Goal: Transaction & Acquisition: Subscribe to service/newsletter

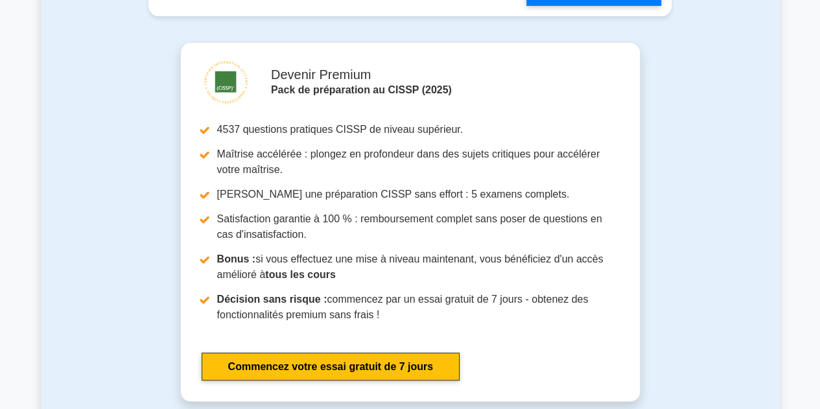
scroll to position [2742, 0]
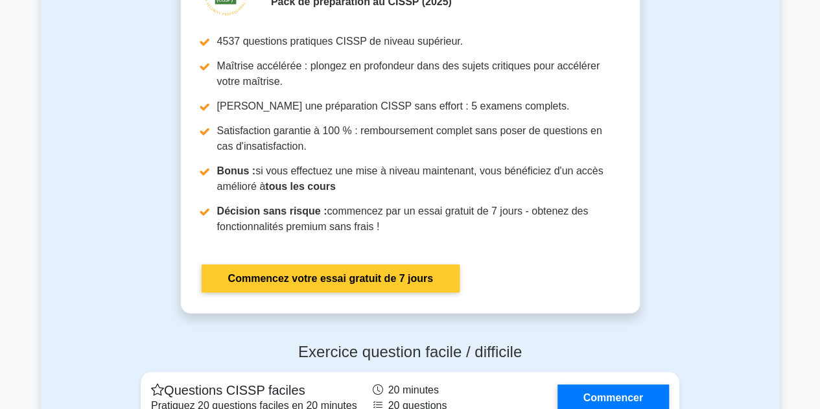
click at [429, 285] on link "Commencez votre essai gratuit de 7 jours" at bounding box center [331, 279] width 259 height 28
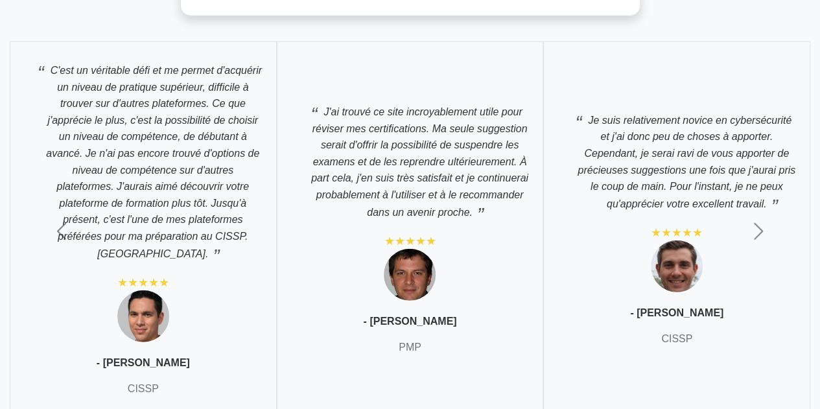
scroll to position [4159, 0]
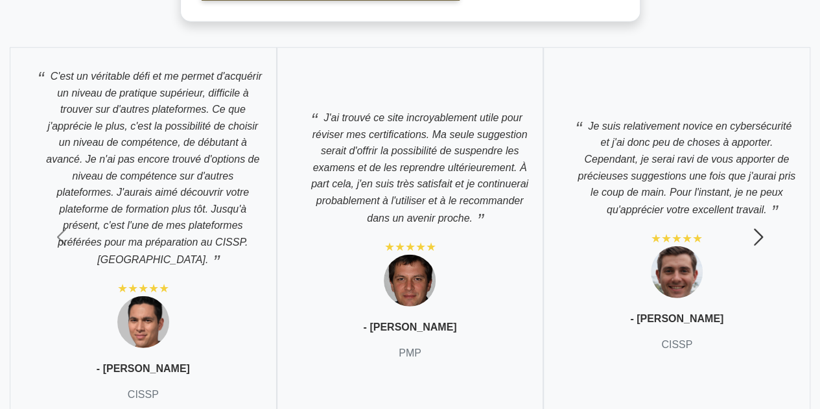
click at [761, 243] on span "button" at bounding box center [758, 237] width 21 height 21
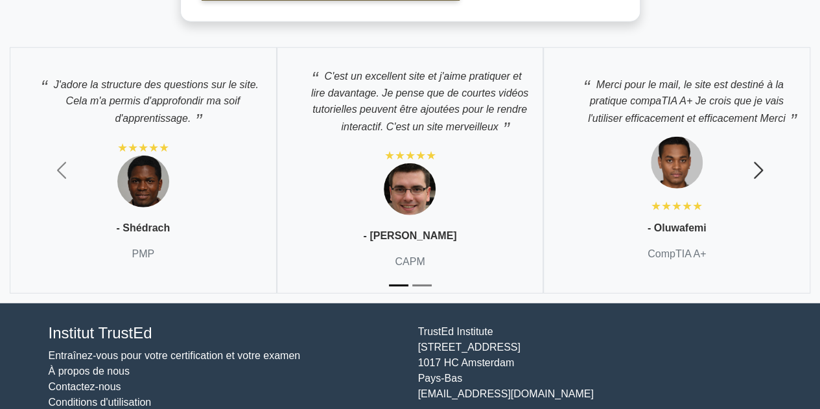
click at [759, 176] on span "button" at bounding box center [758, 170] width 21 height 21
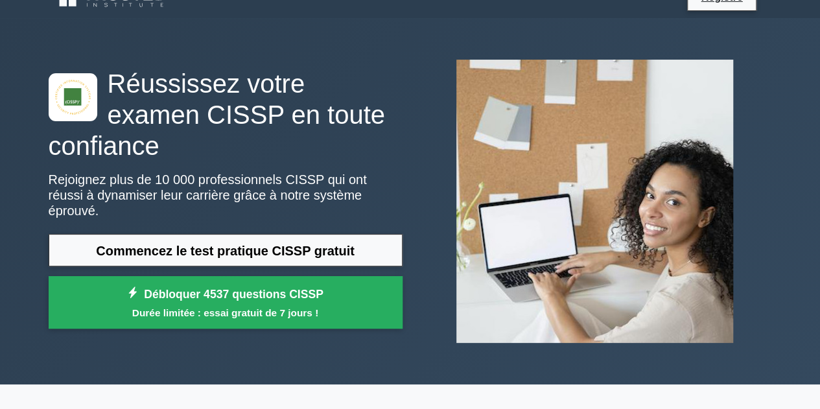
scroll to position [0, 0]
